Goal: Transaction & Acquisition: Purchase product/service

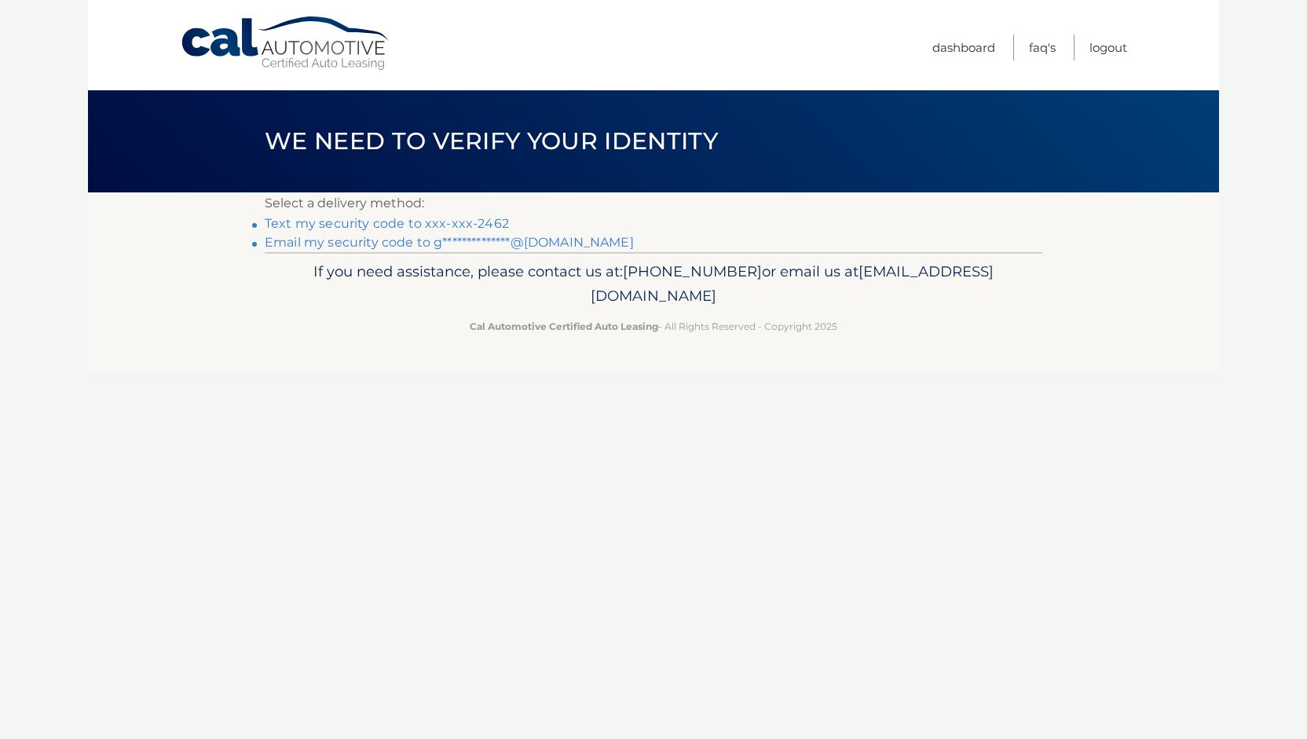
click at [467, 225] on link "Text my security code to xxx-xxx-2462" at bounding box center [387, 223] width 244 height 15
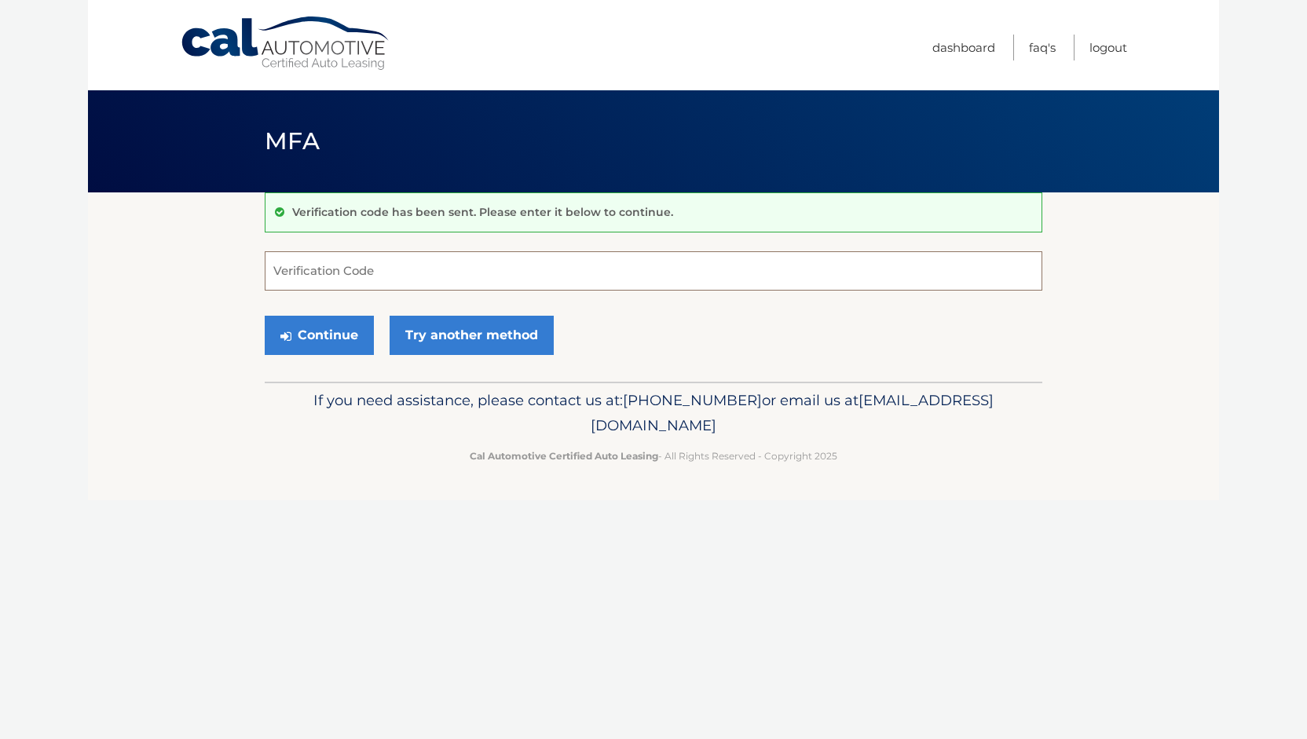
click at [362, 277] on input "Verification Code" at bounding box center [654, 270] width 778 height 39
type input "347510"
click at [321, 335] on button "Continue" at bounding box center [319, 335] width 109 height 39
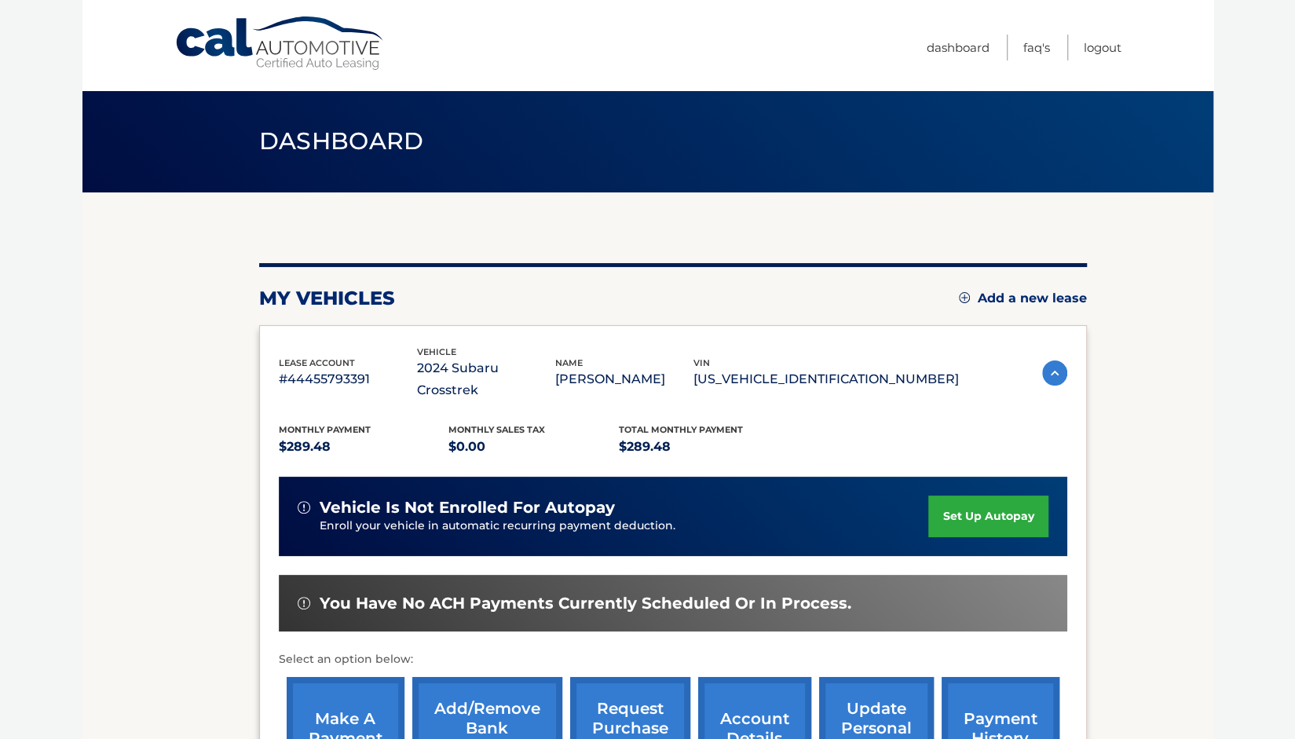
click at [315, 694] on link "make a payment" at bounding box center [346, 728] width 118 height 103
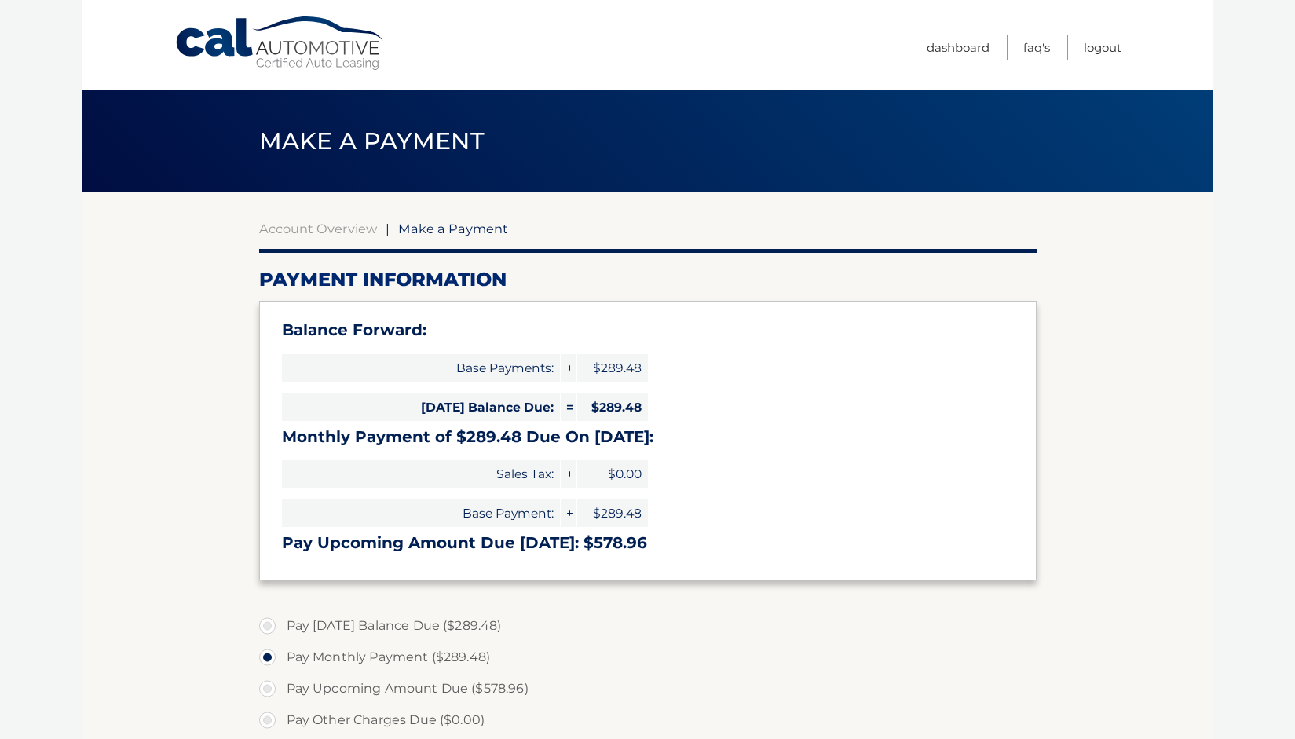
select select "NmFkOWY2NGUtMDhiZC00ODkxLWFhYWUtNTAyOTMxMGI1MDk2"
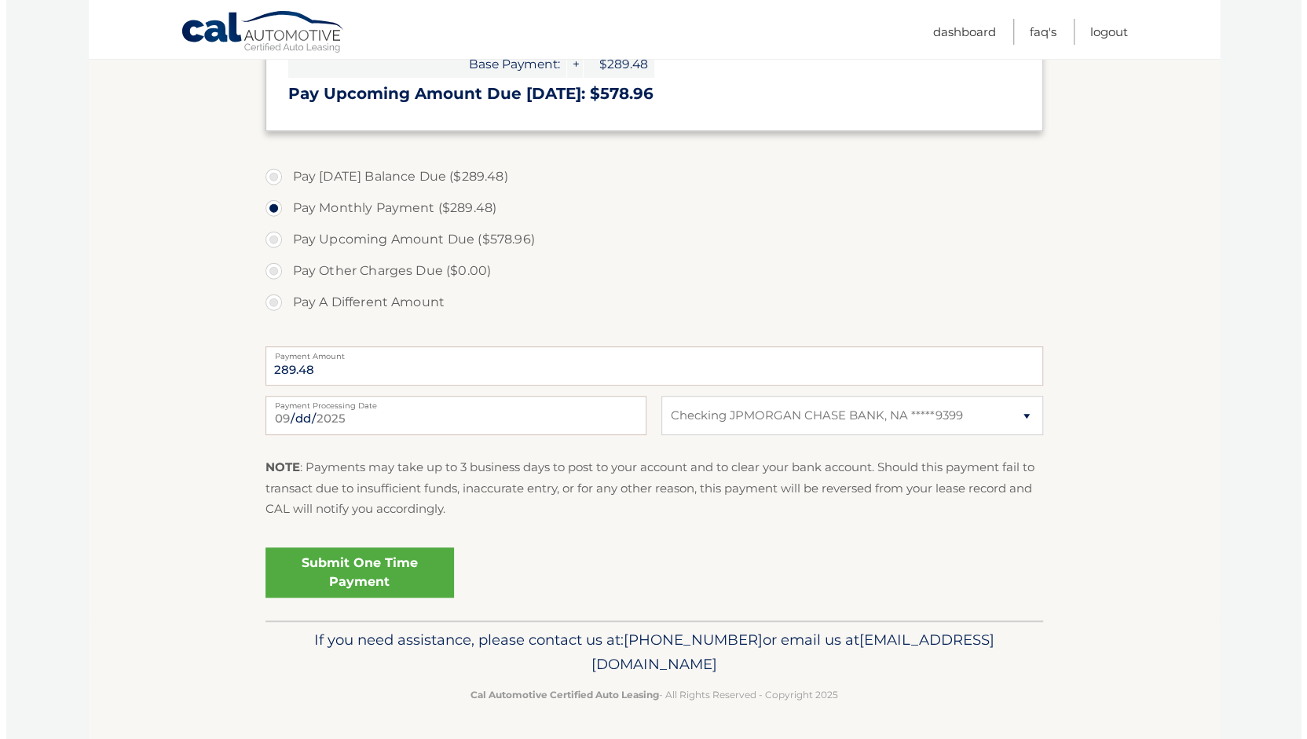
scroll to position [446, 0]
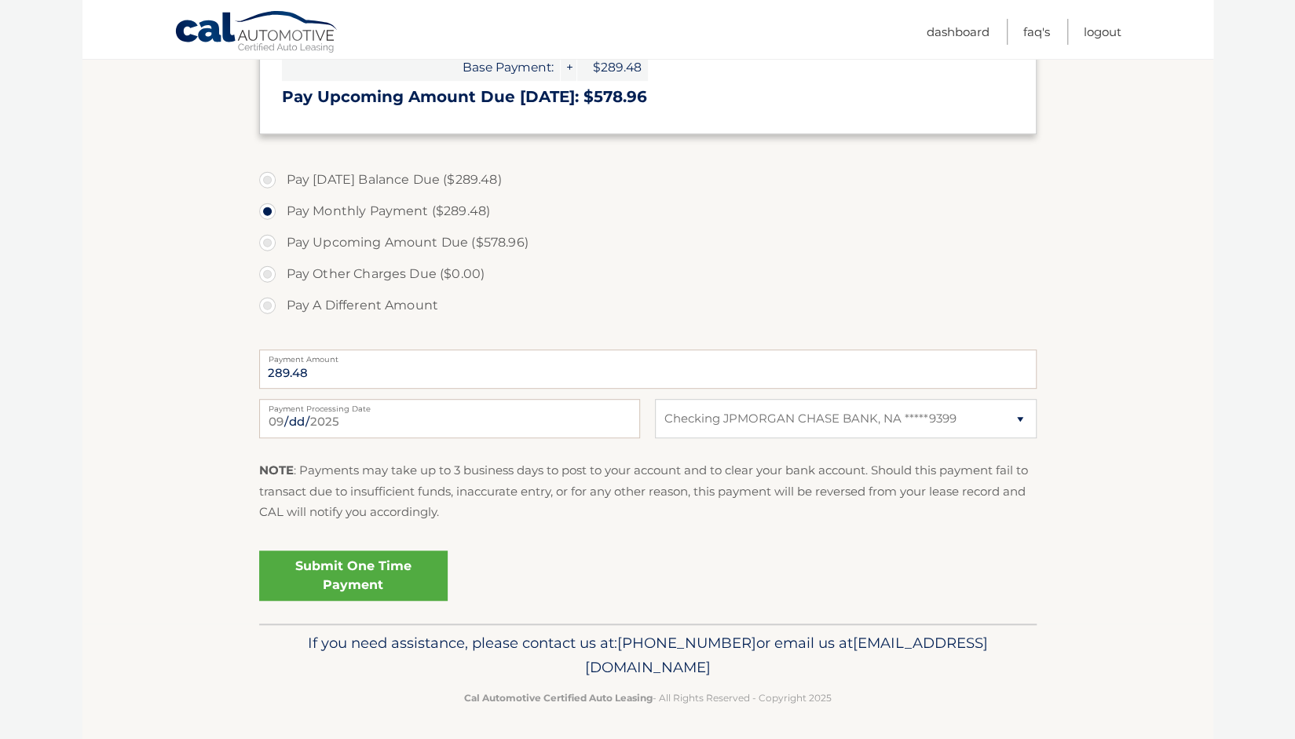
click at [385, 576] on link "Submit One Time Payment" at bounding box center [353, 576] width 189 height 50
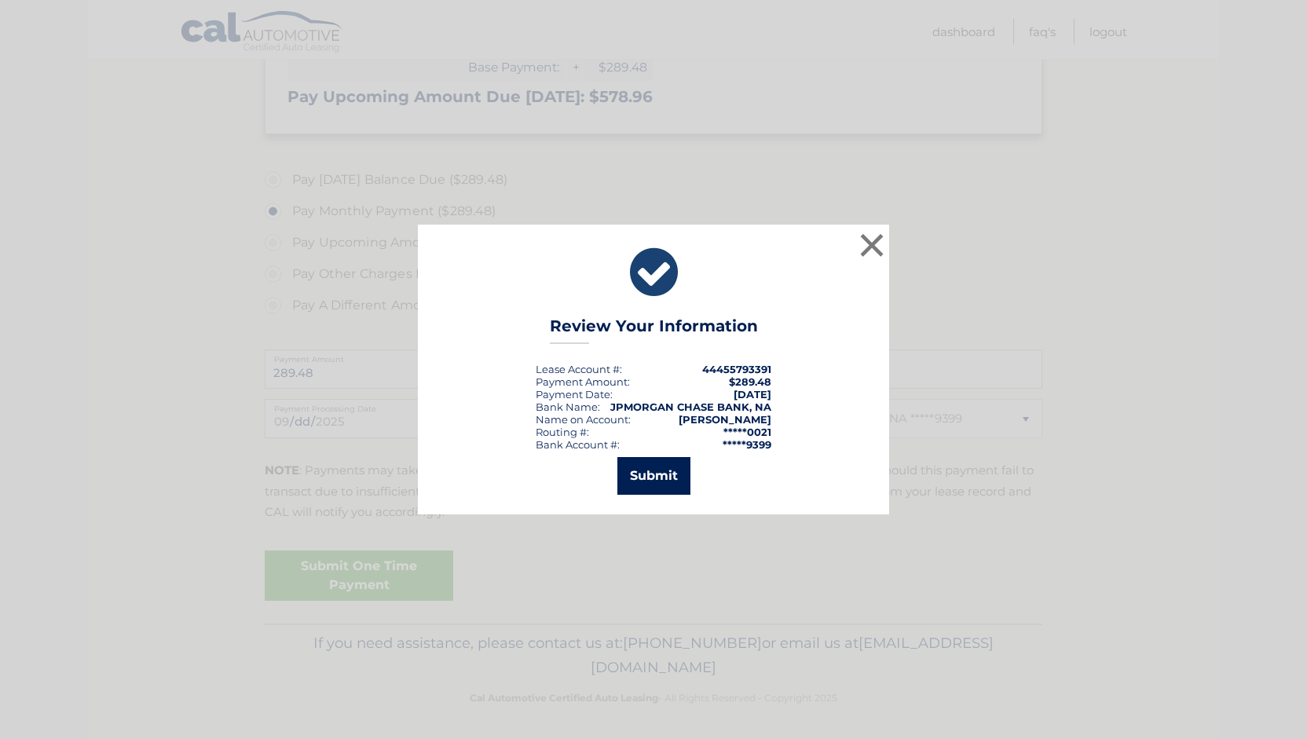
click at [639, 478] on button "Submit" at bounding box center [653, 476] width 73 height 38
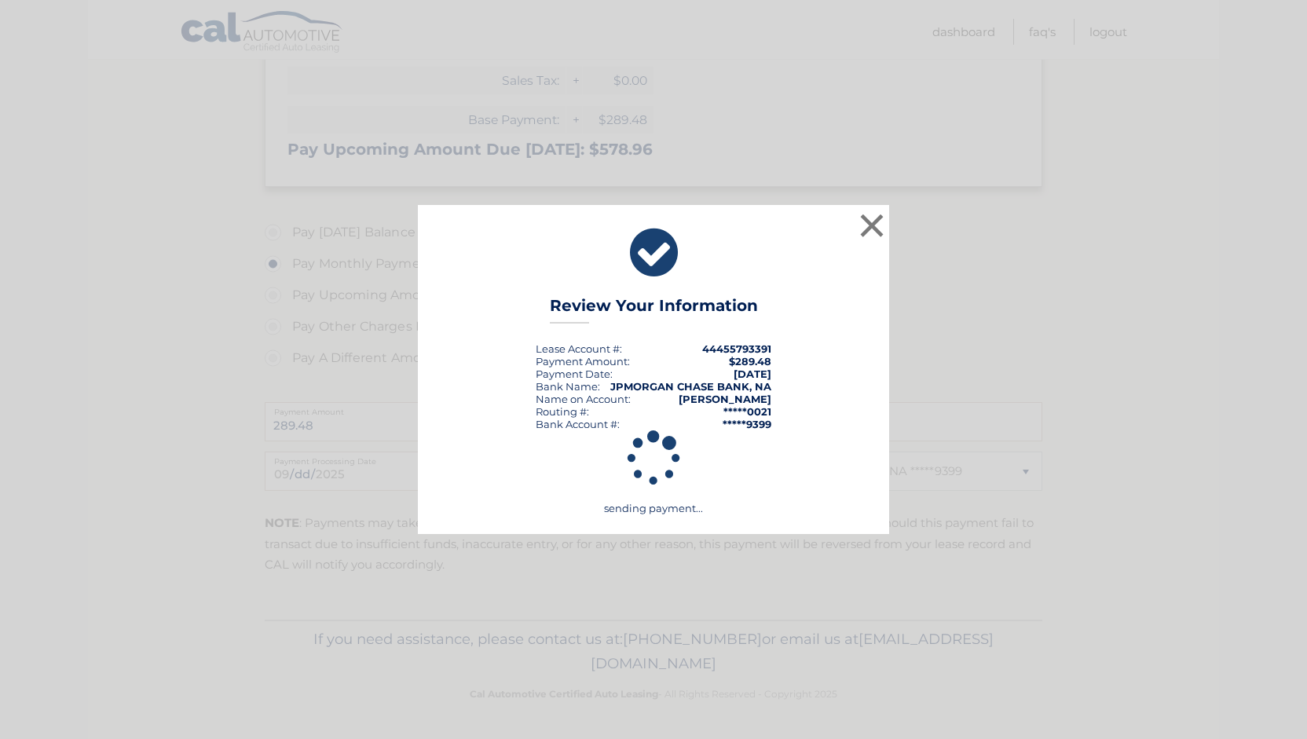
scroll to position [393, 0]
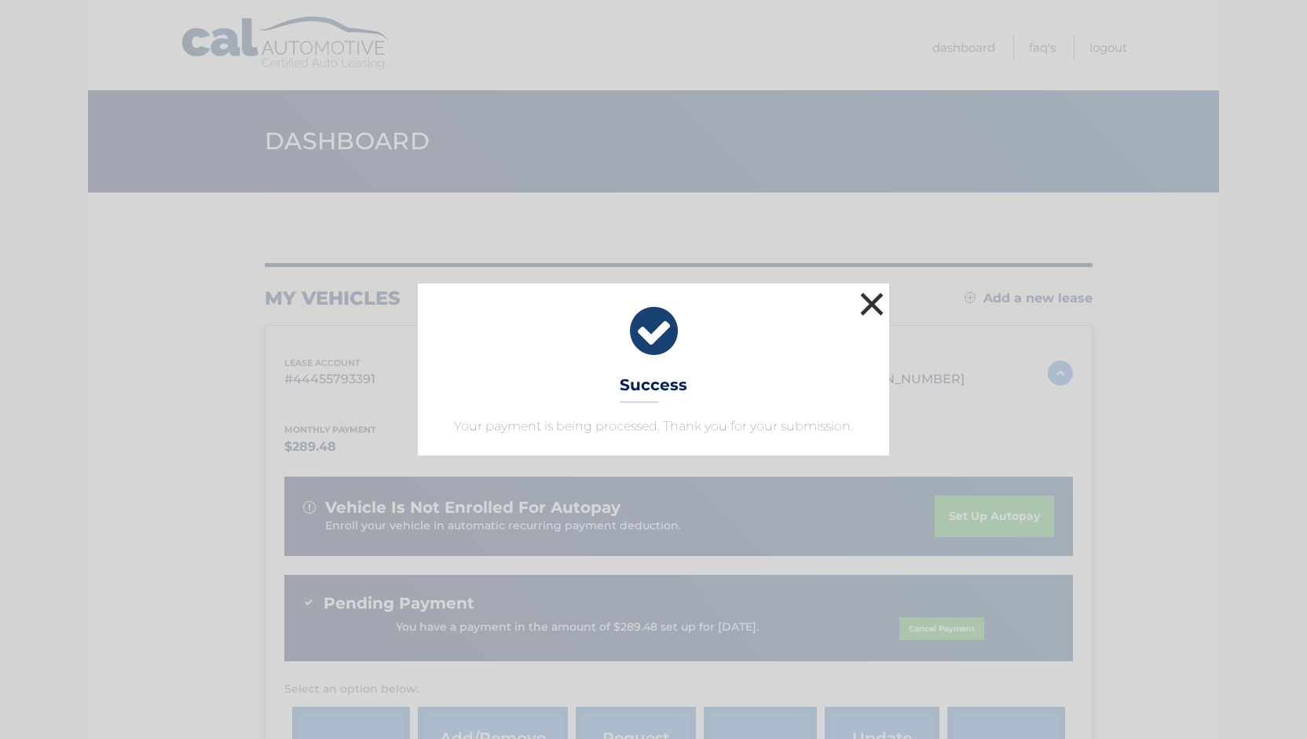
click at [864, 306] on button "×" at bounding box center [871, 303] width 31 height 31
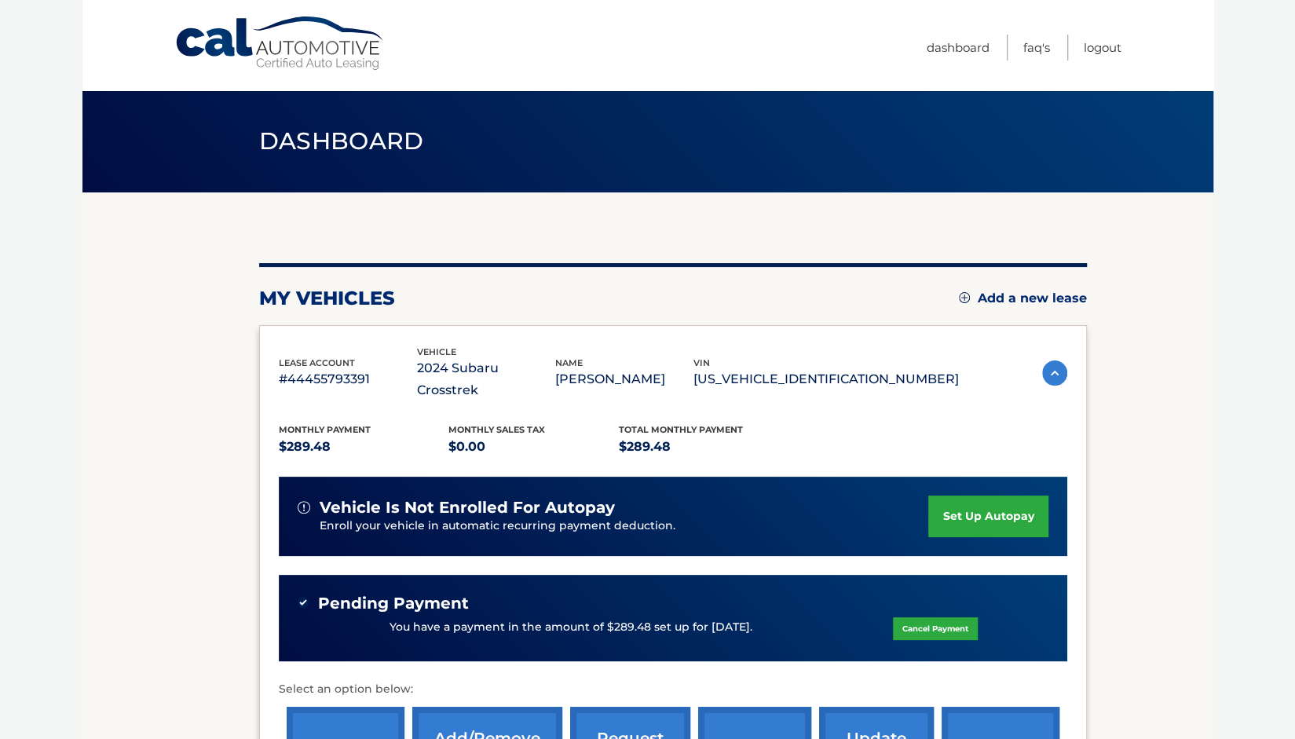
click at [1139, 315] on section "my vehicles Add a new lease lease account #44455793391 vehicle 2024 Subaru Cros…" at bounding box center [647, 538] width 1131 height 692
click at [1098, 45] on link "Logout" at bounding box center [1103, 48] width 38 height 26
